Goal: Transaction & Acquisition: Purchase product/service

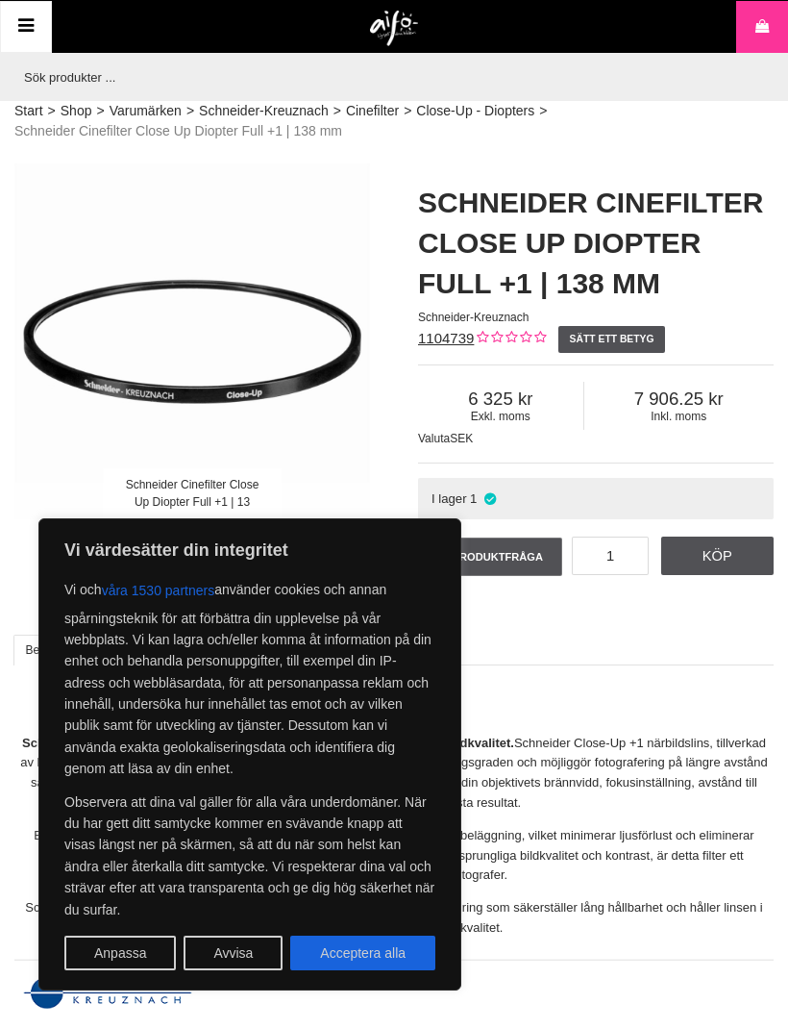
scroll to position [0, 5]
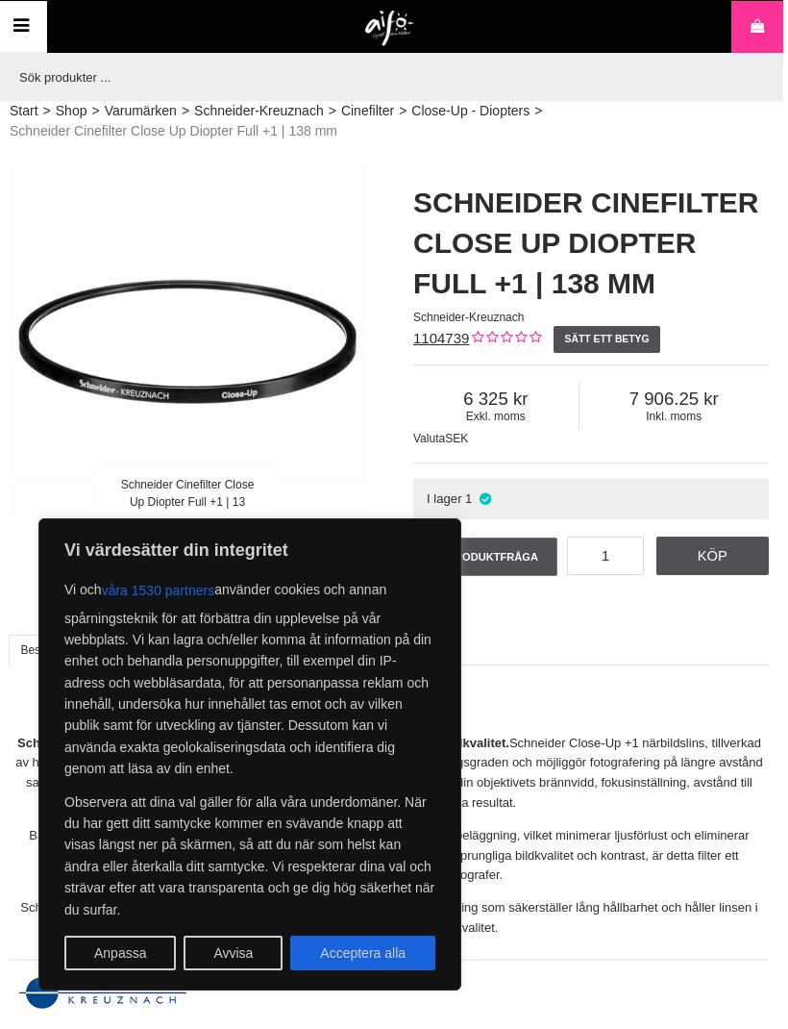
scroll to position [0, 5]
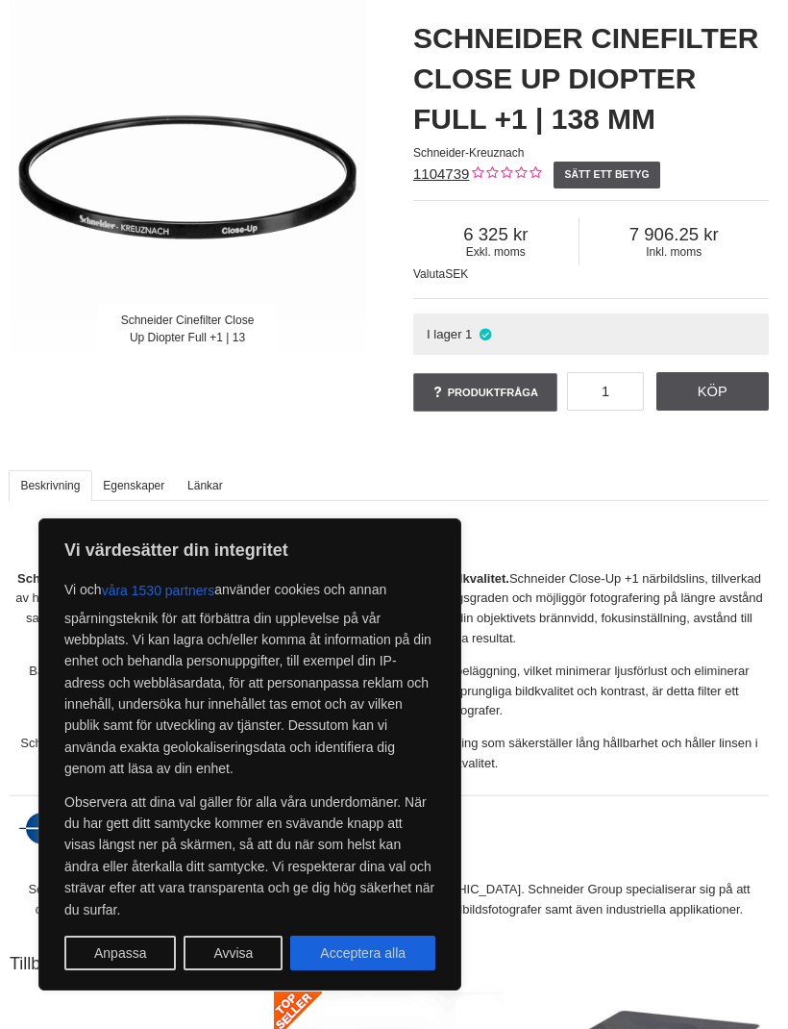
scroll to position [164, 5]
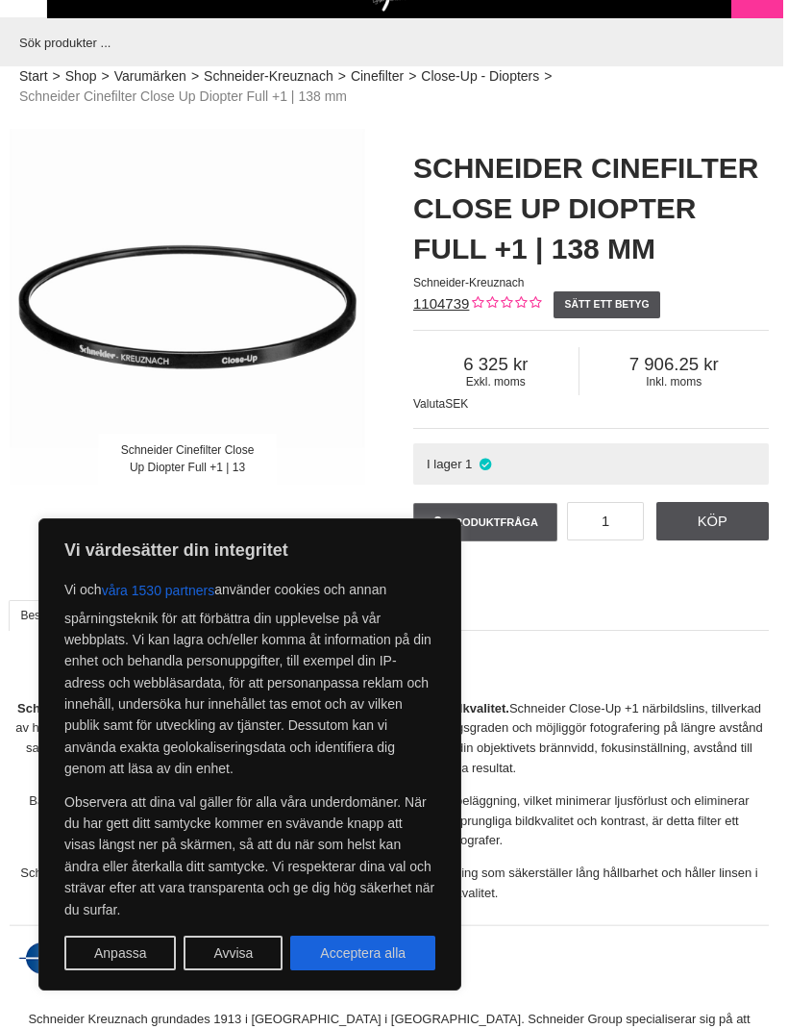
scroll to position [35, 5]
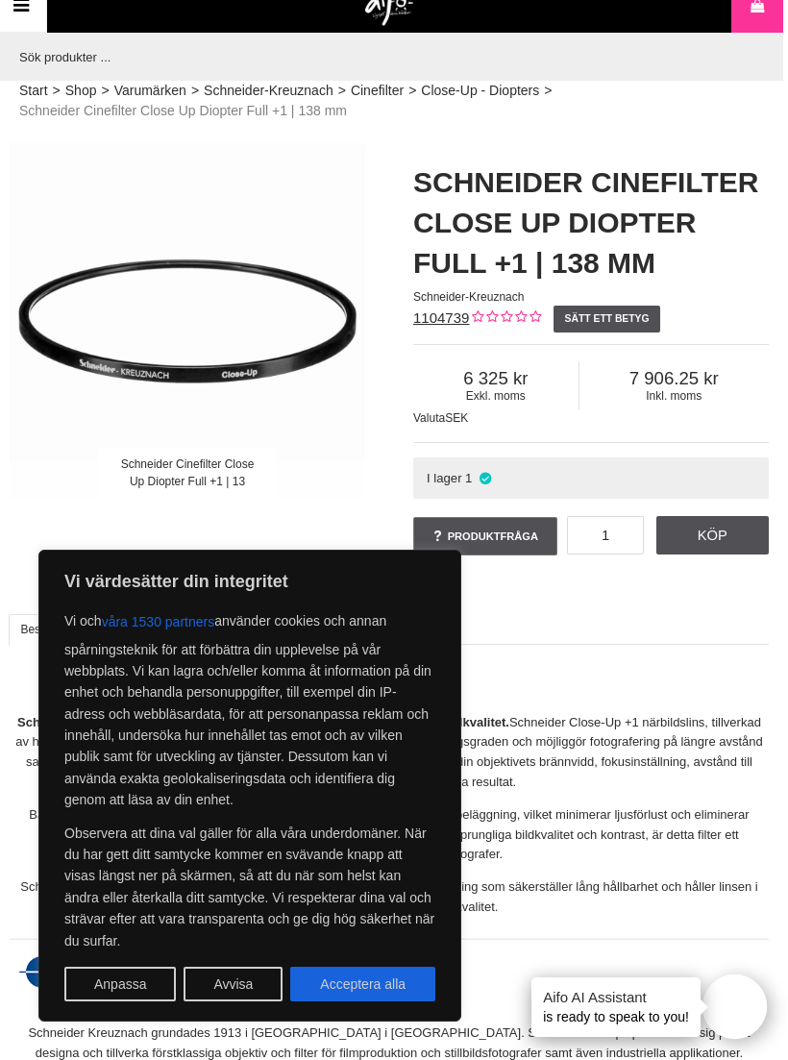
scroll to position [0, 5]
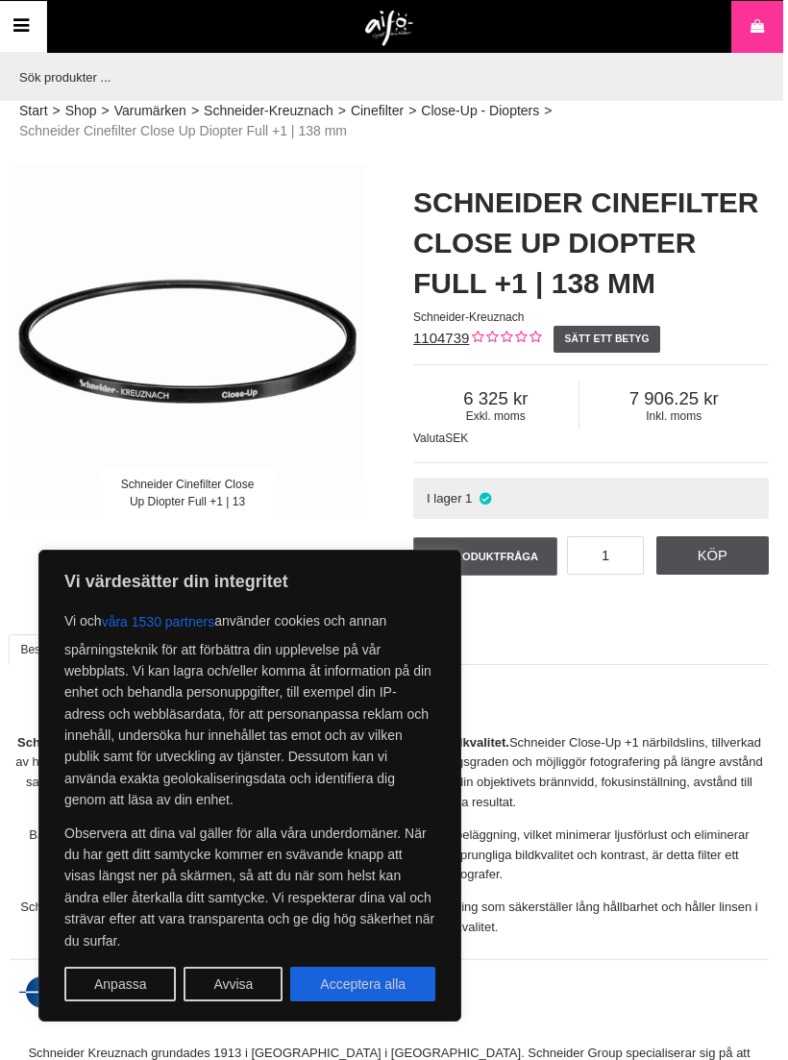
scroll to position [0, 5]
